Goal: Find specific page/section

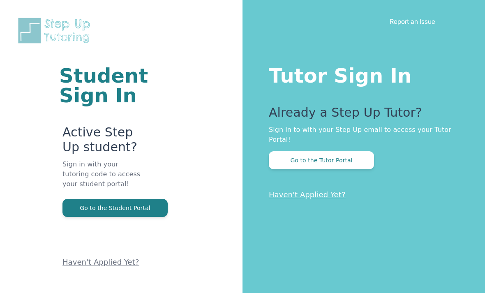
scroll to position [44, 0]
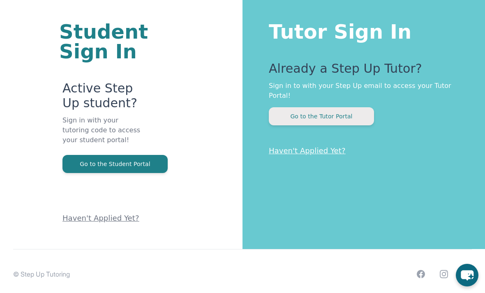
click at [336, 120] on button "Go to the Tutor Portal" at bounding box center [321, 116] width 105 height 18
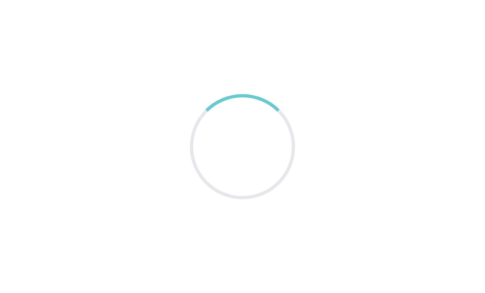
scroll to position [26, 0]
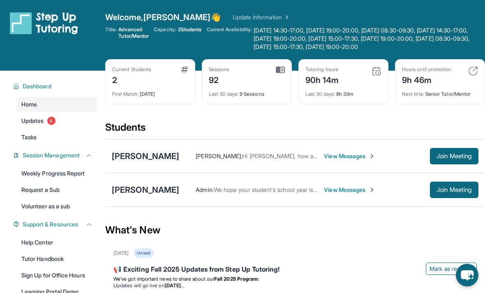
click at [125, 162] on div "[PERSON_NAME]" at bounding box center [145, 156] width 67 height 12
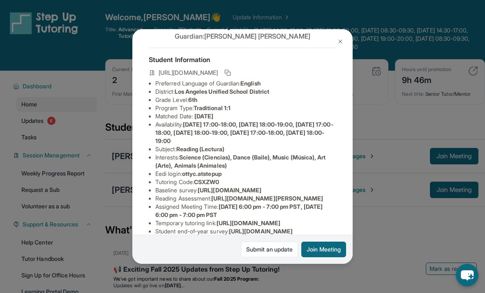
scroll to position [25, 0]
click at [218, 69] on span "[URL][DOMAIN_NAME]" at bounding box center [188, 73] width 59 height 8
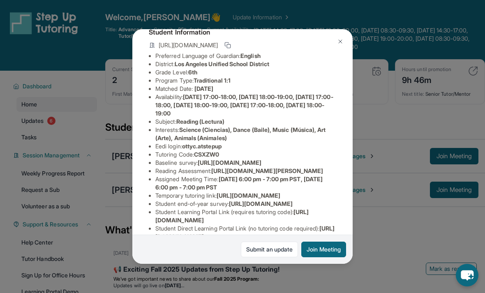
scroll to position [41, 9]
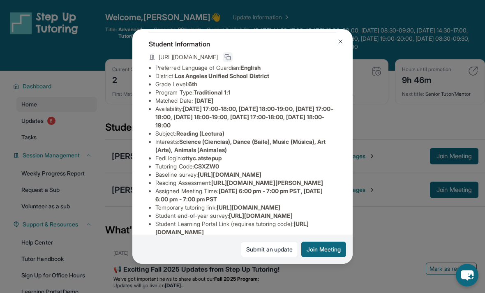
click at [231, 56] on rect at bounding box center [229, 58] width 4 height 4
